Goal: Information Seeking & Learning: Learn about a topic

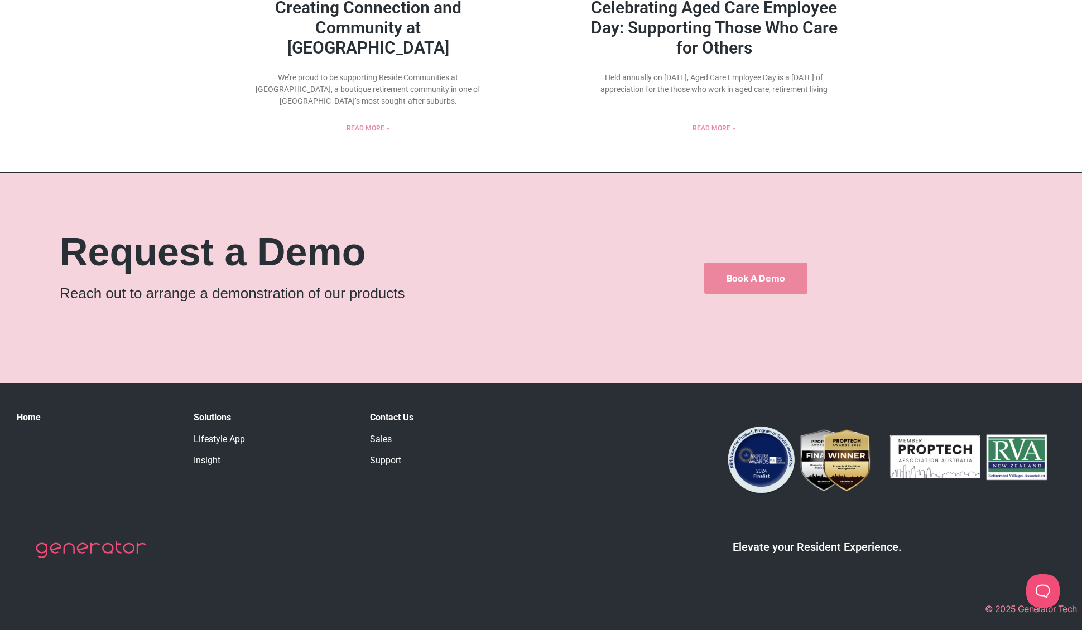
scroll to position [364, 0]
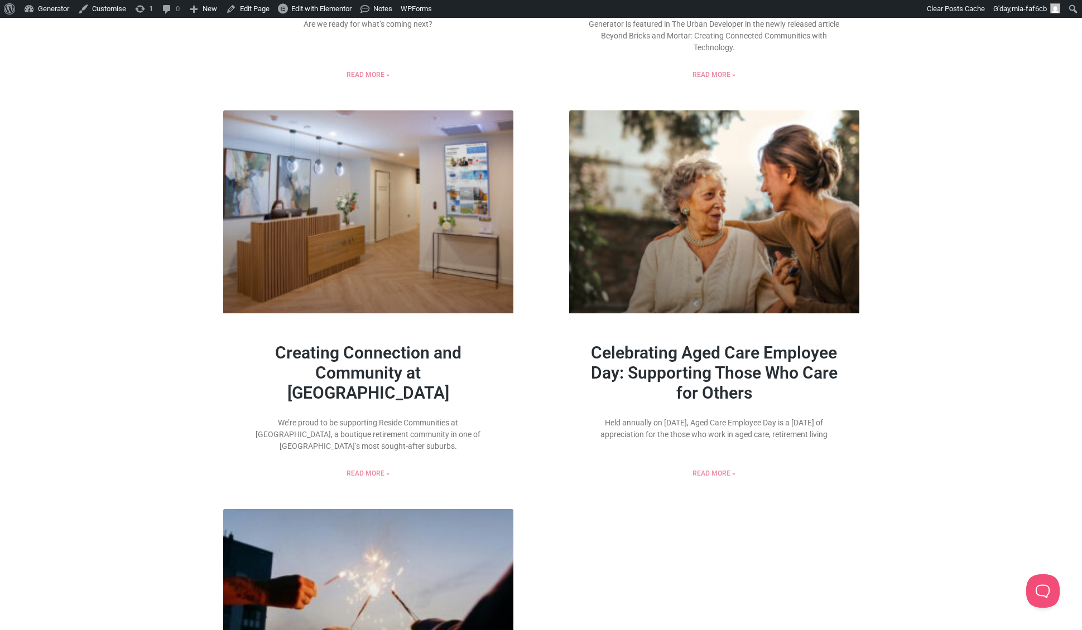
scroll to position [1129, 0]
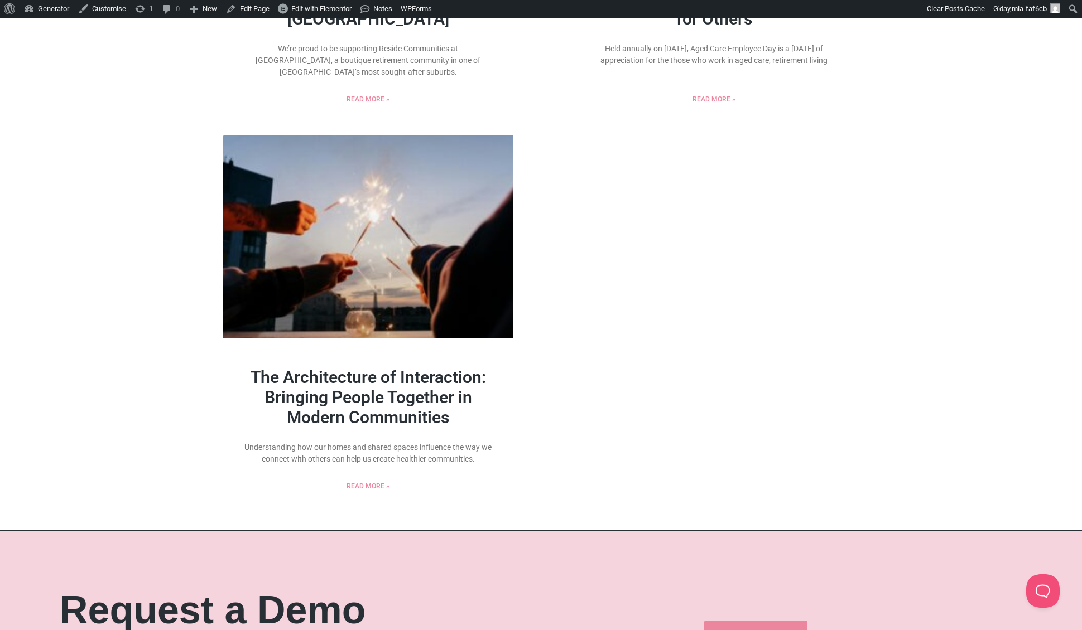
click at [414, 383] on link "The Architecture of Interaction: Bringing People Together in Modern Communities" at bounding box center [368, 398] width 235 height 60
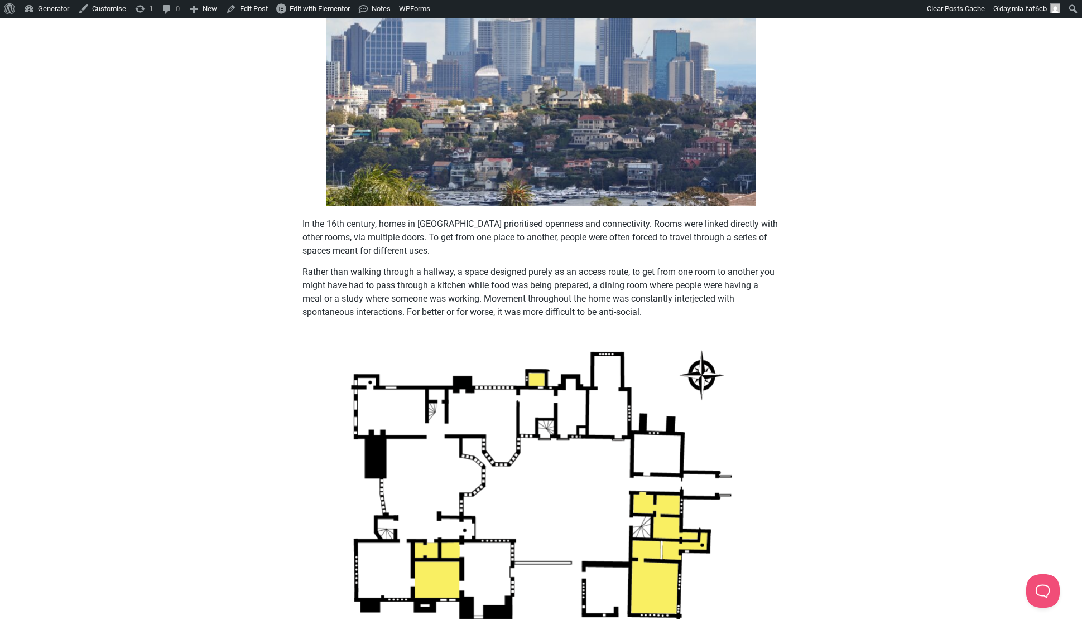
scroll to position [1566, 0]
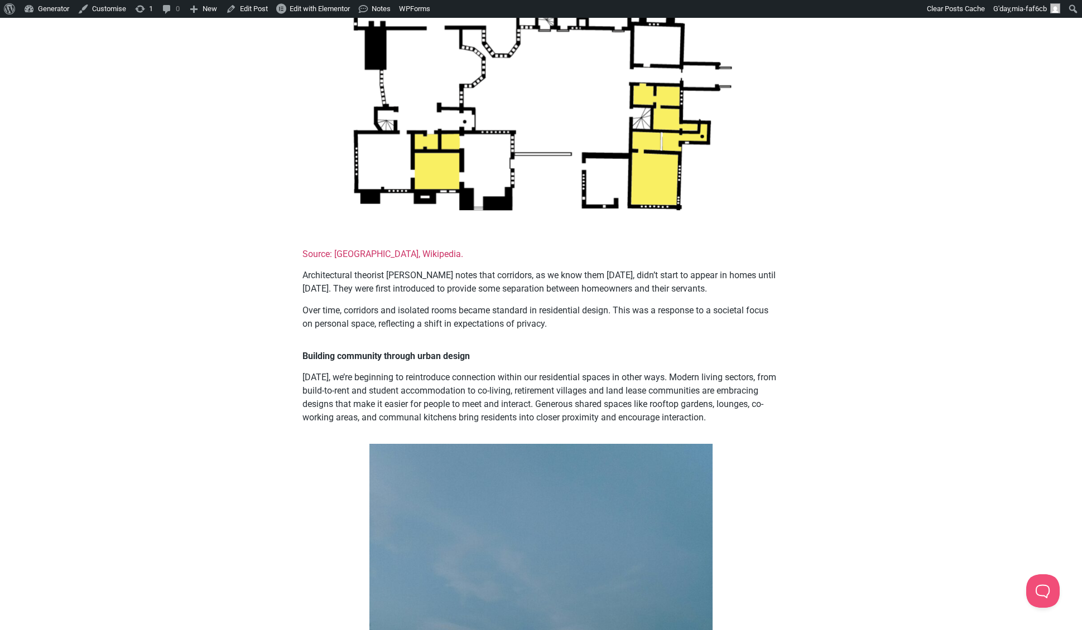
click at [954, 280] on div "The Architecture of Interaction: Bringing People Together in Modern Communities…" at bounding box center [541, 476] width 1082 height 3941
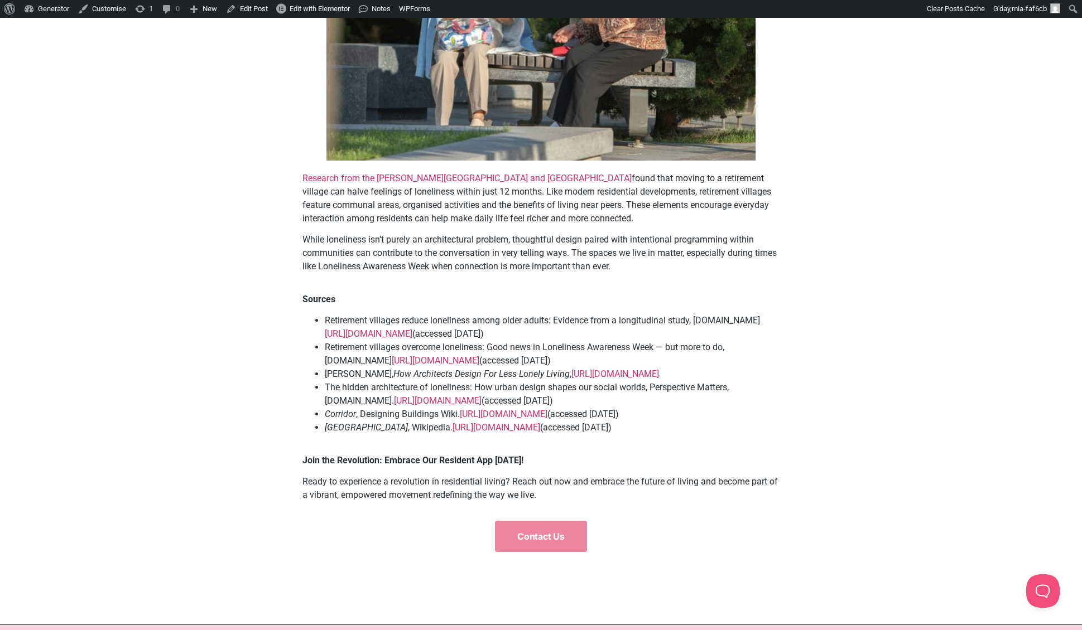
scroll to position [3363, 0]
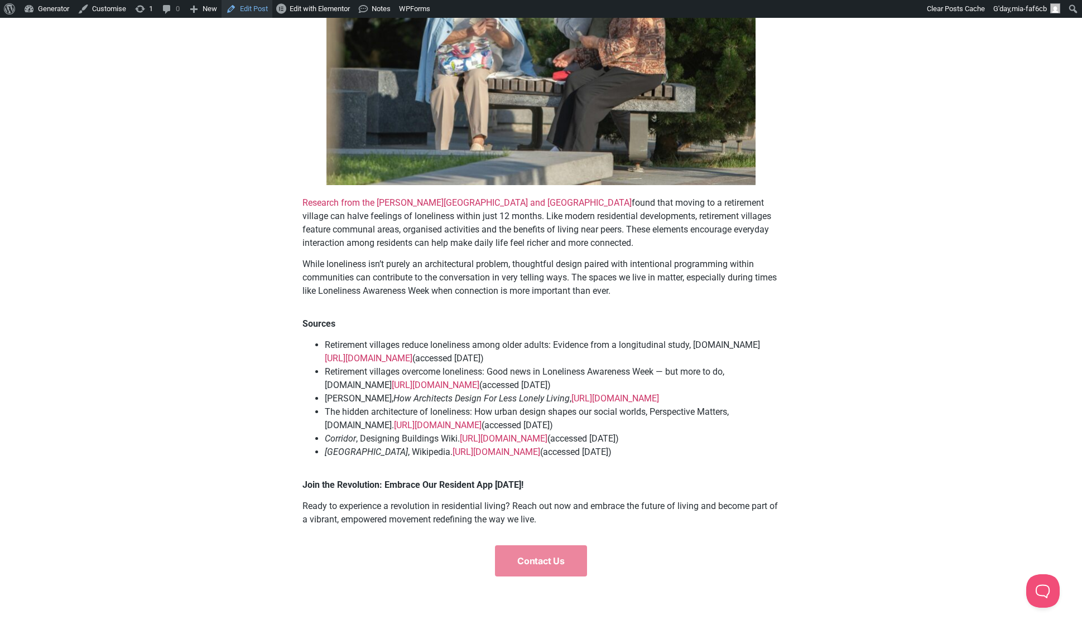
click at [268, 12] on link "Edit Post" at bounding box center [247, 9] width 51 height 18
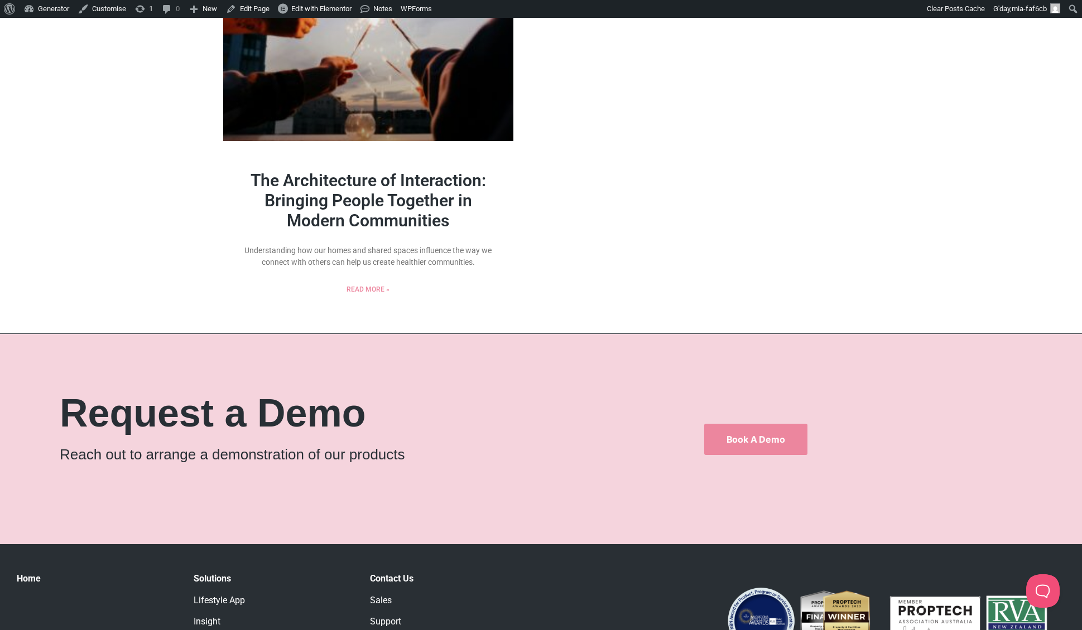
scroll to position [1109, 0]
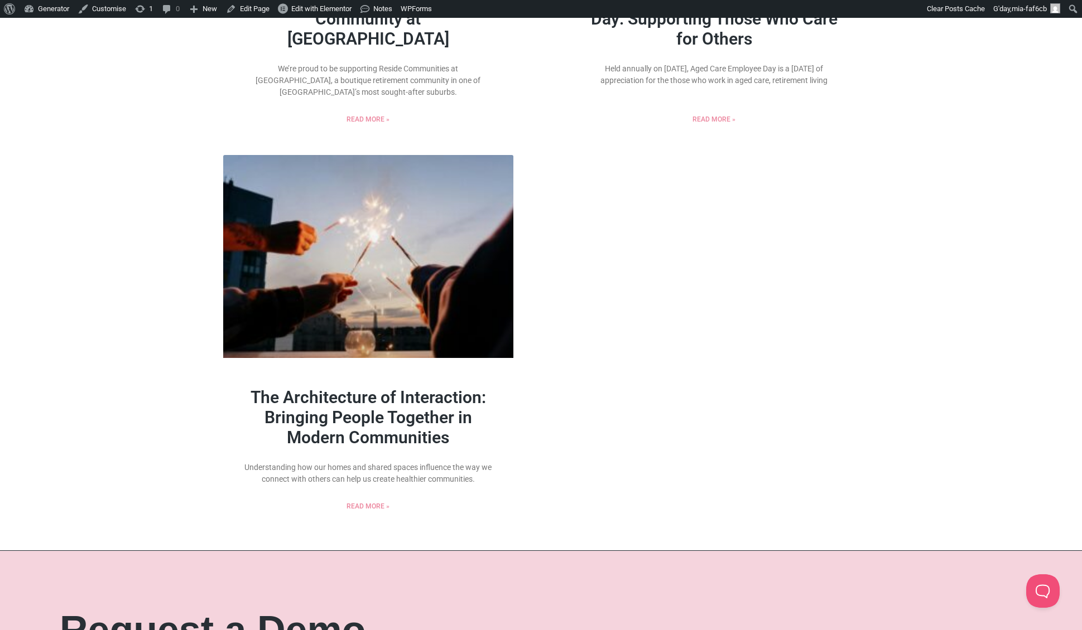
click at [458, 406] on link "The Architecture of Interaction: Bringing People Together in Modern Communities" at bounding box center [368, 418] width 235 height 60
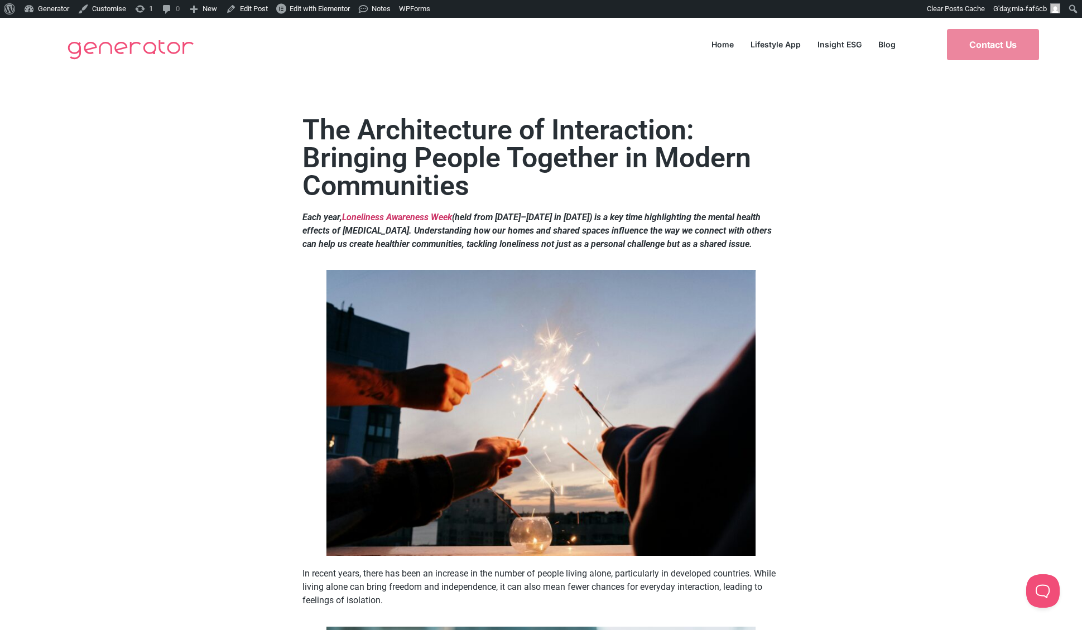
click at [253, 6] on link "Edit Post" at bounding box center [247, 9] width 51 height 18
click at [887, 46] on link "Blog" at bounding box center [887, 44] width 34 height 15
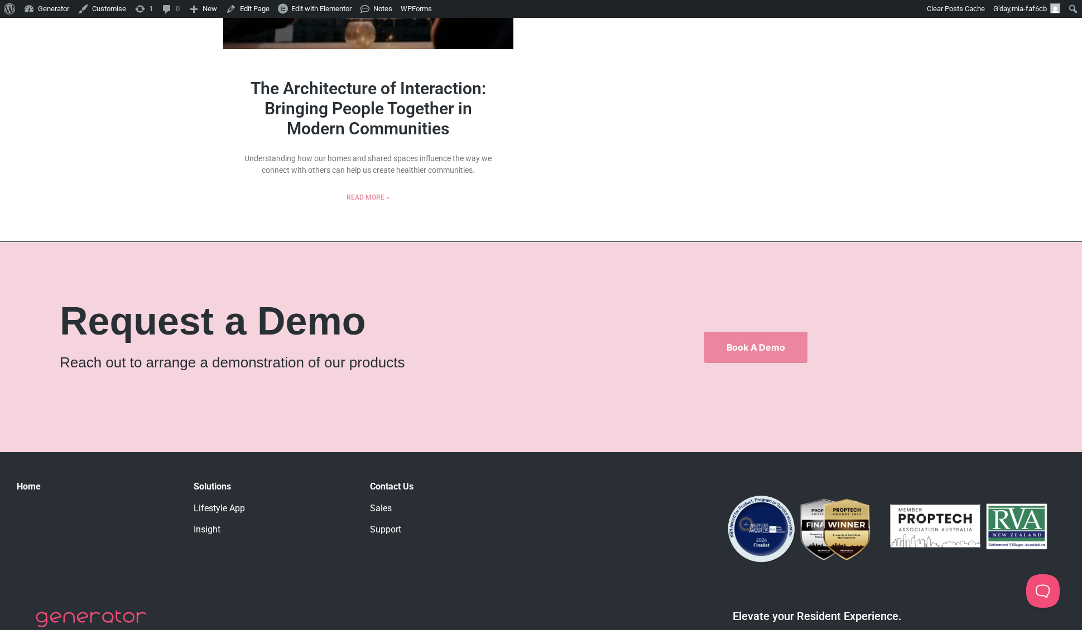
scroll to position [1461, 0]
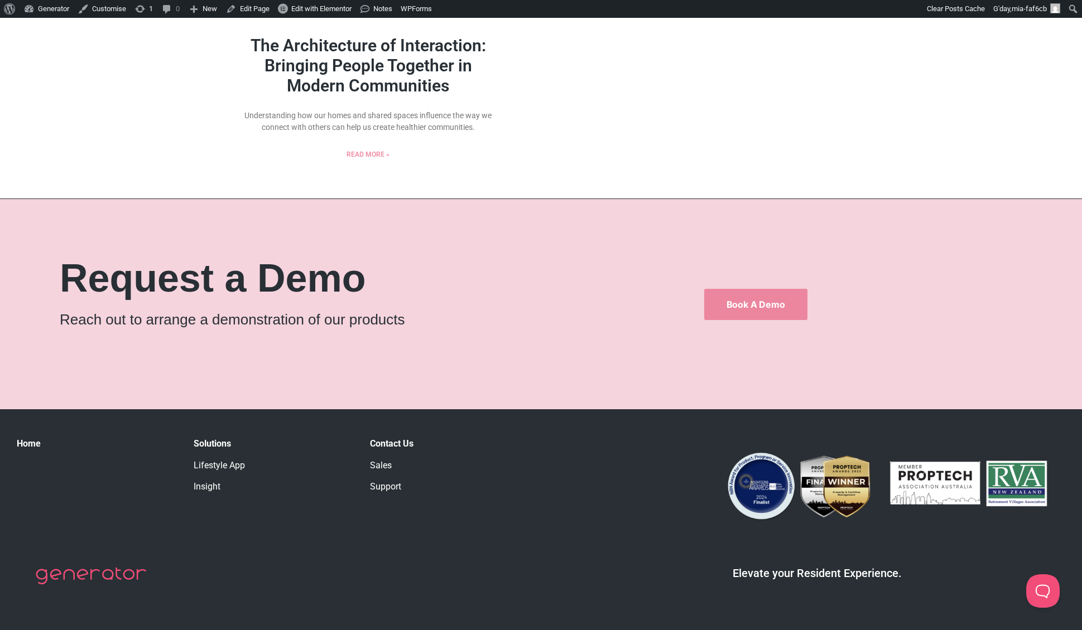
click at [368, 72] on link "The Architecture of Interaction: Bringing People Together in Modern Communities" at bounding box center [368, 66] width 235 height 60
click at [415, 54] on link "The Architecture of Interaction: Bringing People Together in Modern Communities" at bounding box center [368, 66] width 235 height 60
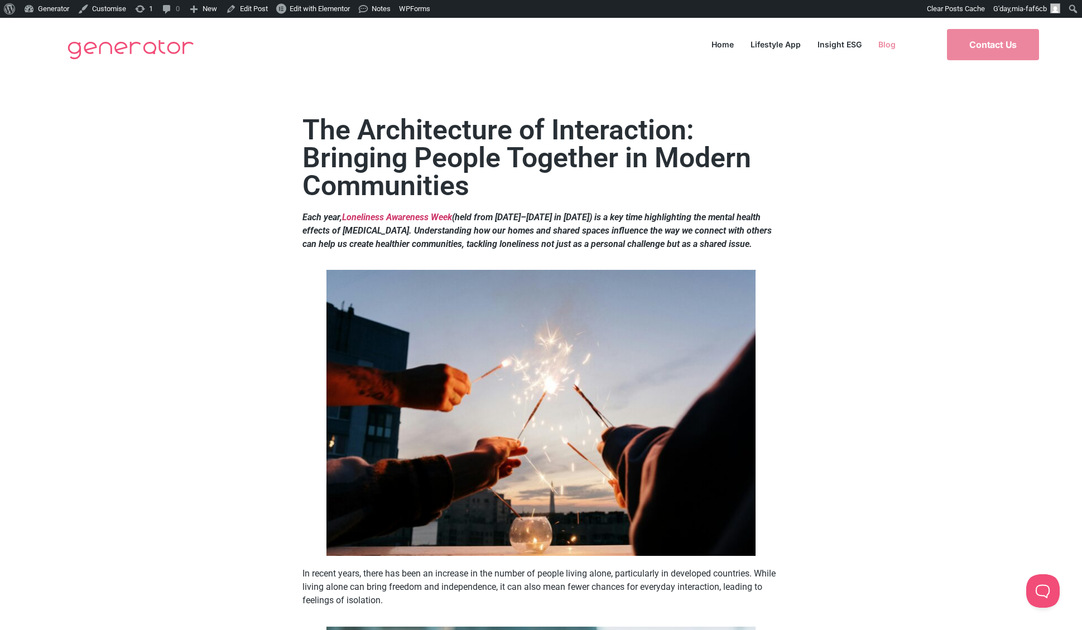
click at [882, 42] on link "Blog" at bounding box center [887, 44] width 34 height 15
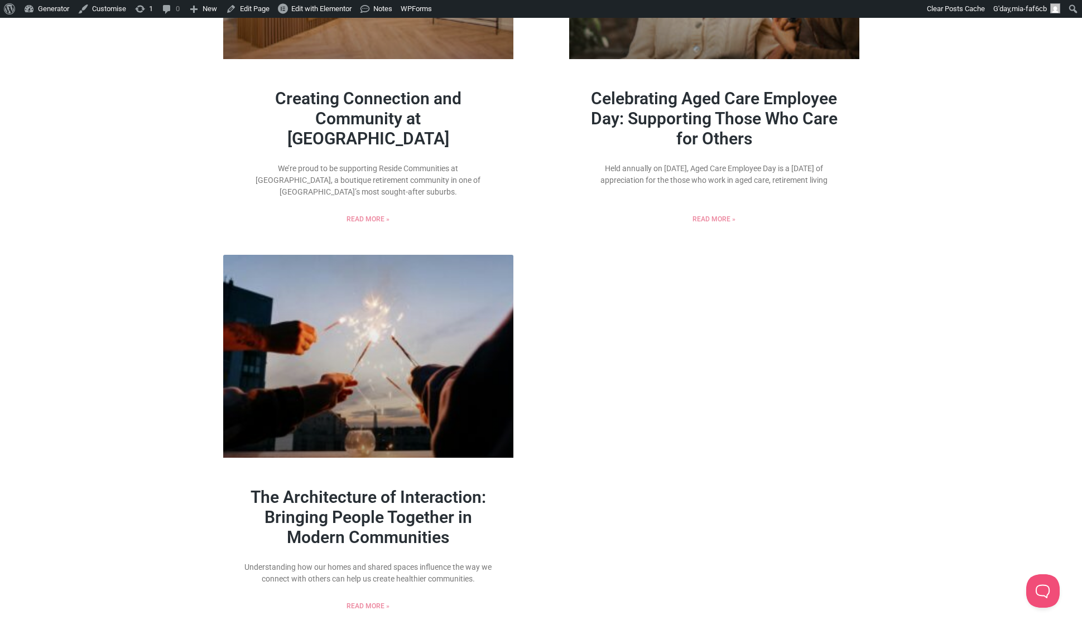
scroll to position [810, 0]
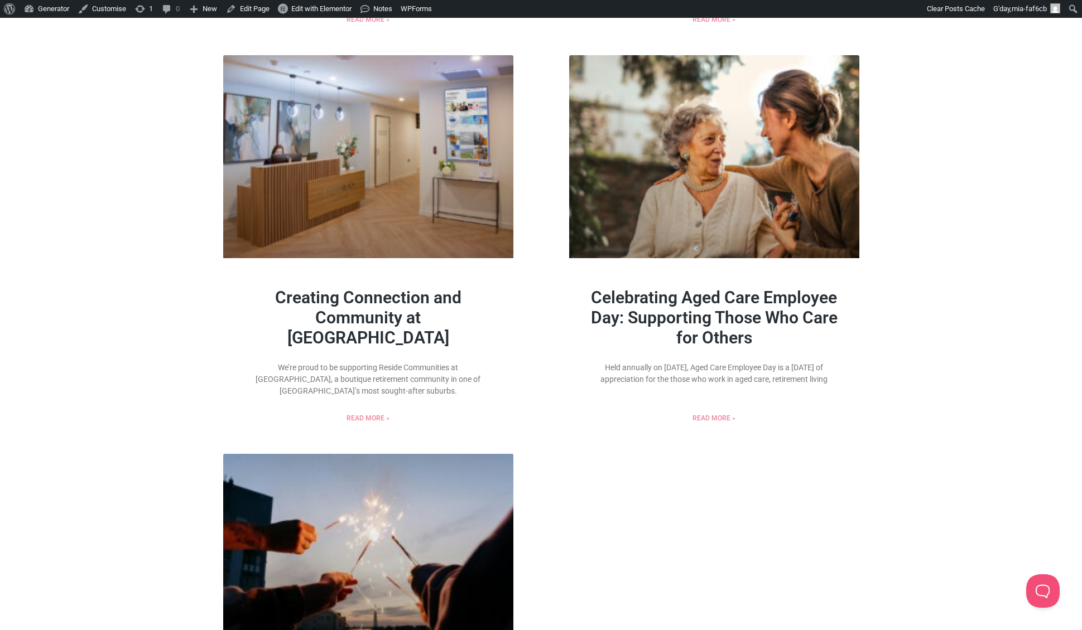
click at [778, 320] on link "Celebrating Aged Care Employee Day: Supporting Those Who Care for Others" at bounding box center [714, 318] width 247 height 60
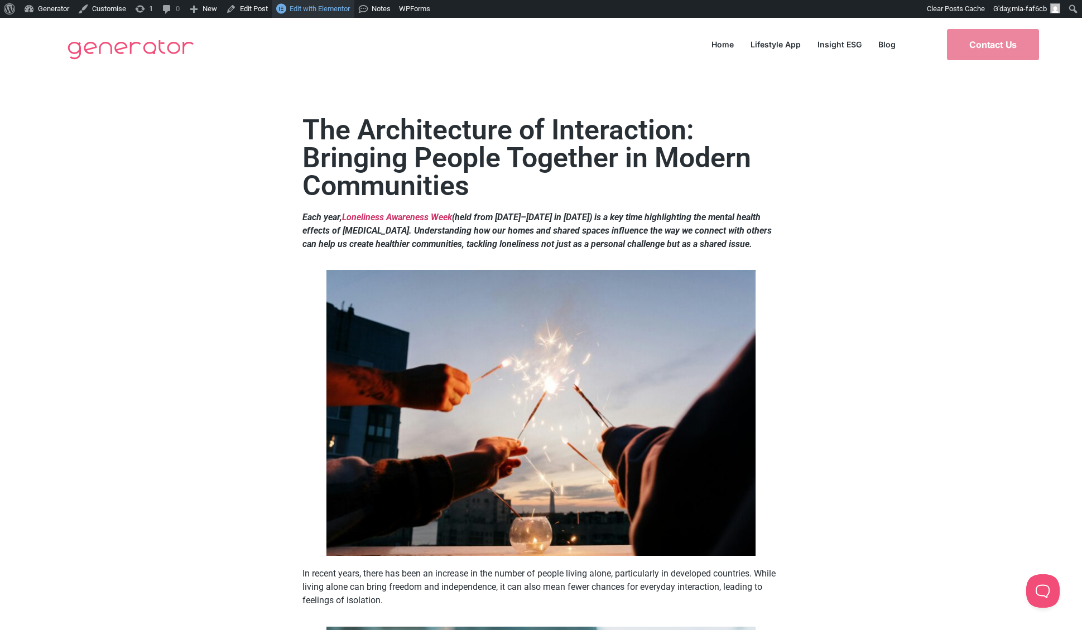
click at [326, 9] on span "Edit with Elementor" at bounding box center [320, 8] width 60 height 8
